Goal: Use online tool/utility

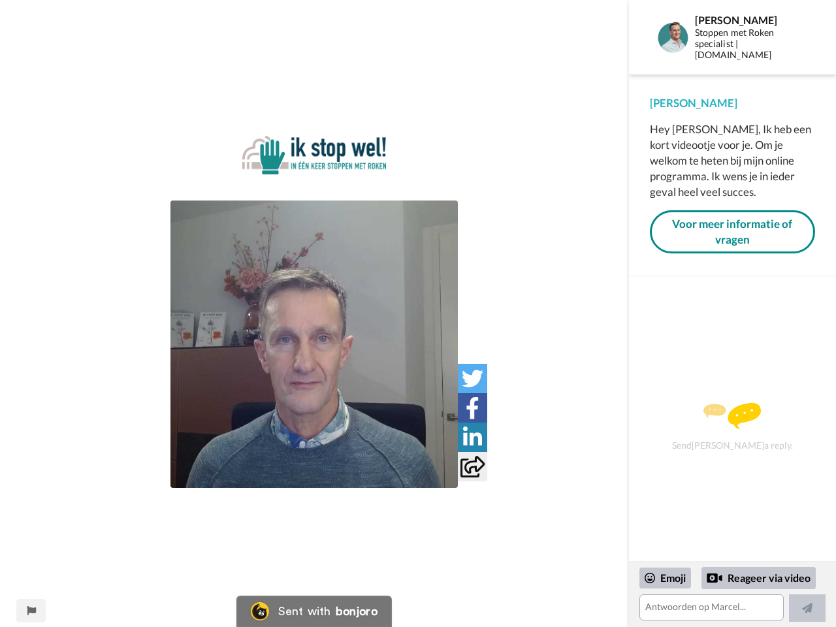
click at [314, 169] on img at bounding box center [314, 155] width 144 height 39
click at [314, 344] on img at bounding box center [313, 344] width 287 height 287
click at [472, 378] on icon at bounding box center [473, 379] width 22 height 22
click at [472, 408] on icon at bounding box center [473, 408] width 14 height 22
click at [472, 437] on icon at bounding box center [472, 438] width 19 height 22
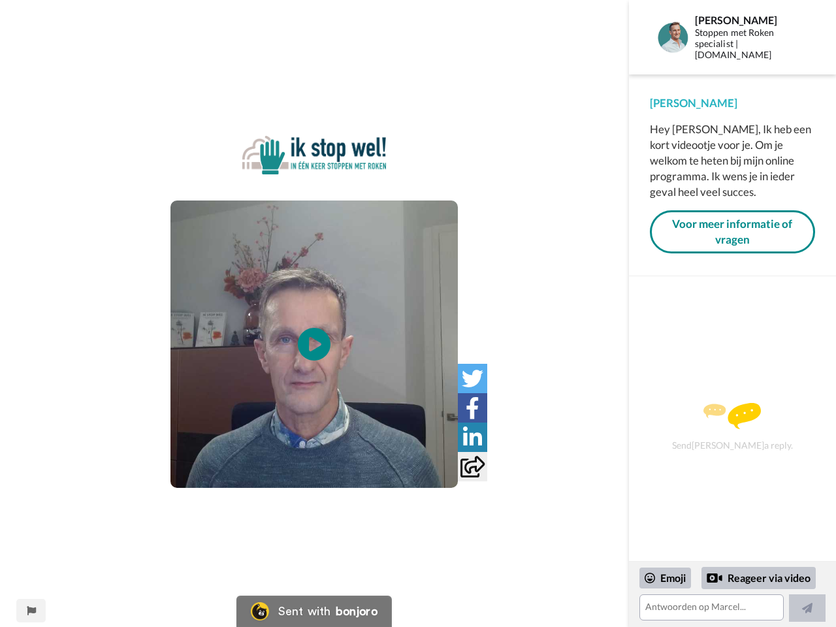
click at [472, 466] on icon at bounding box center [472, 467] width 24 height 22
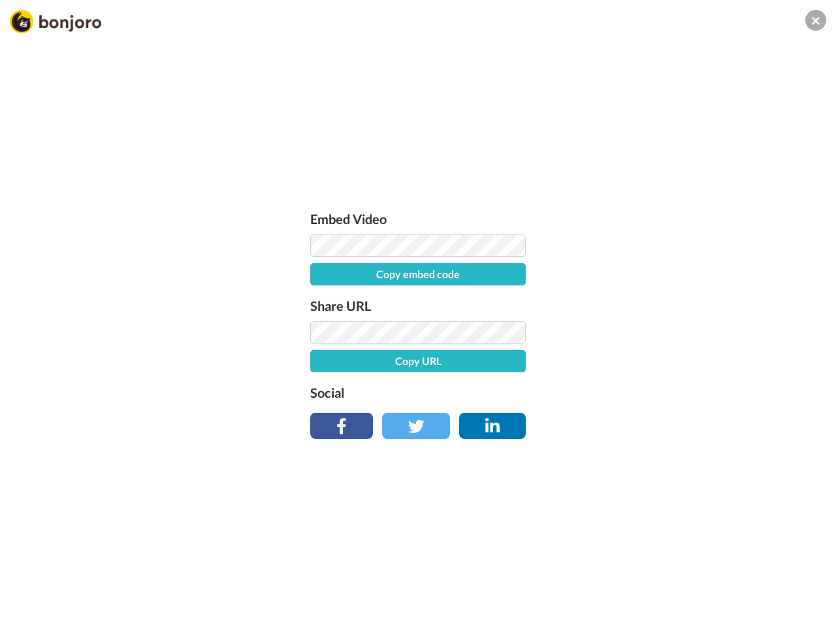
click at [31, 611] on div "Embed Video Copy embed code Share URL Copy URL Social" at bounding box center [418, 384] width 836 height 627
click at [732, 594] on div "Embed Video Copy embed code Share URL Copy URL Social" at bounding box center [418, 384] width 836 height 627
click at [666, 578] on div "Embed Video Copy embed code Share URL Copy URL Social" at bounding box center [418, 384] width 836 height 627
click at [759, 578] on div "Embed Video Copy embed code Share URL Copy URL Social" at bounding box center [418, 384] width 836 height 627
